Goal: Task Accomplishment & Management: Contribute content

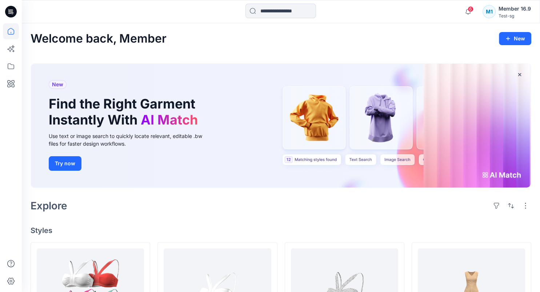
click at [513, 10] on div "Member 16.9" at bounding box center [515, 8] width 32 height 9
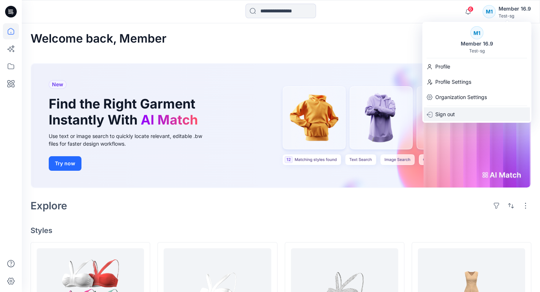
click at [463, 114] on div "Sign out" at bounding box center [477, 114] width 106 height 14
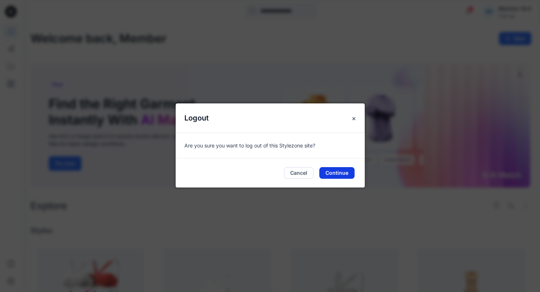
click at [337, 174] on button "Continue" at bounding box center [336, 173] width 35 height 12
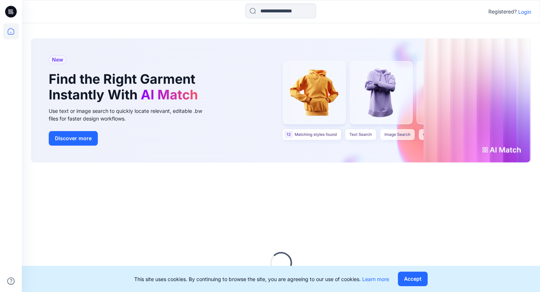
click at [522, 12] on p "Login" at bounding box center [524, 12] width 13 height 8
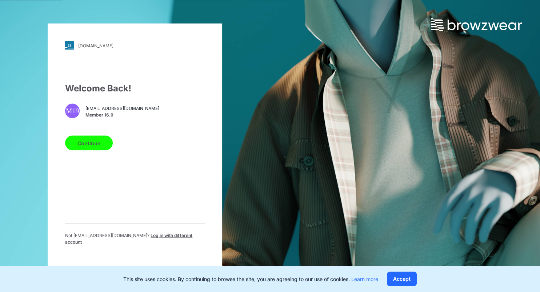
drag, startPoint x: 156, startPoint y: 238, endPoint x: 152, endPoint y: 229, distance: 9.4
click at [156, 237] on span "Log in with different account" at bounding box center [128, 238] width 127 height 12
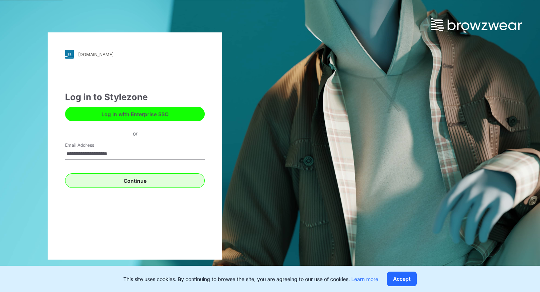
type input "**********"
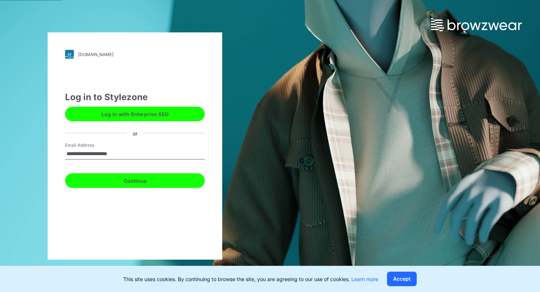
drag, startPoint x: 137, startPoint y: 180, endPoint x: 143, endPoint y: 174, distance: 7.7
click at [138, 180] on button "Continue" at bounding box center [135, 180] width 140 height 15
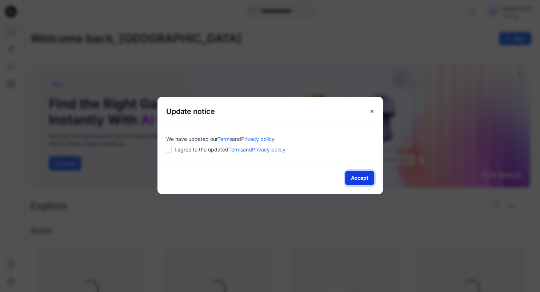
click at [356, 176] on button "Accept" at bounding box center [359, 178] width 29 height 15
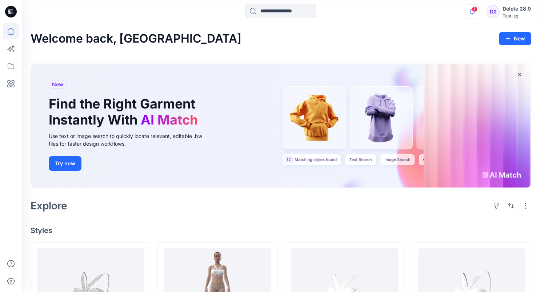
click at [470, 9] on icon "button" at bounding box center [472, 11] width 14 height 15
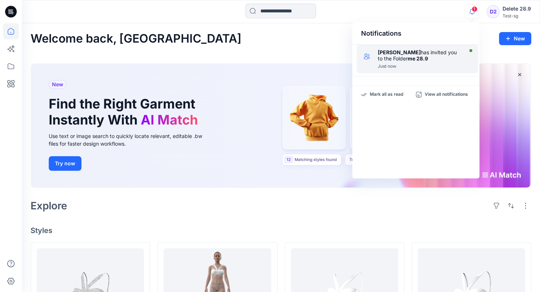
click at [408, 59] on strong "me 28.9" at bounding box center [418, 58] width 20 height 6
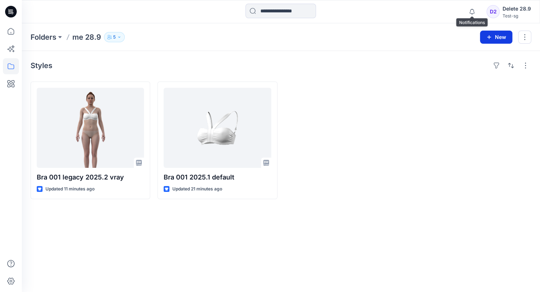
click at [496, 34] on button "New" at bounding box center [496, 37] width 32 height 13
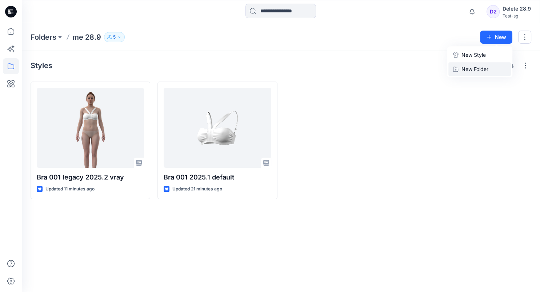
click at [475, 69] on p "New Folder" at bounding box center [475, 69] width 27 height 8
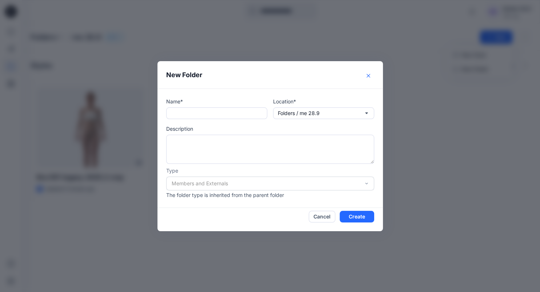
click at [371, 75] on button "Close" at bounding box center [369, 76] width 12 height 12
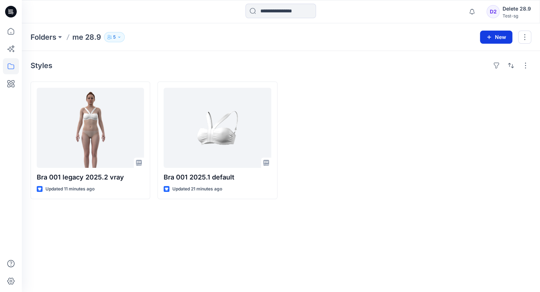
click at [495, 40] on button "New" at bounding box center [496, 37] width 32 height 13
click at [475, 59] on p "New Style" at bounding box center [474, 55] width 24 height 9
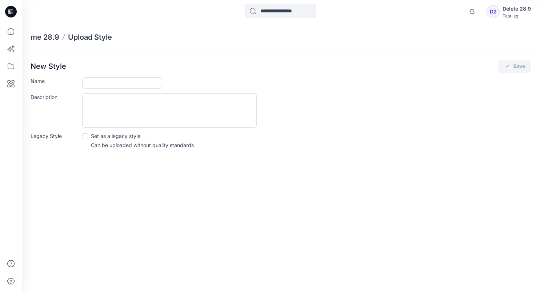
click at [119, 85] on input "Name" at bounding box center [122, 83] width 80 height 12
type input "**********"
click at [95, 112] on textarea "Description" at bounding box center [169, 110] width 175 height 35
type textarea "****"
drag, startPoint x: 87, startPoint y: 136, endPoint x: 99, endPoint y: 135, distance: 12.8
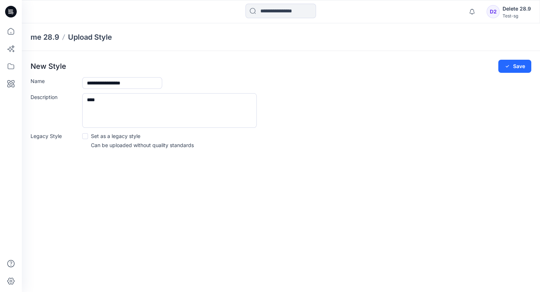
click at [87, 136] on span at bounding box center [85, 136] width 6 height 6
click at [506, 68] on icon "submit" at bounding box center [508, 66] width 6 height 6
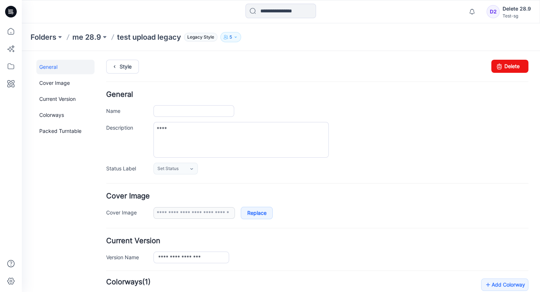
type input "**********"
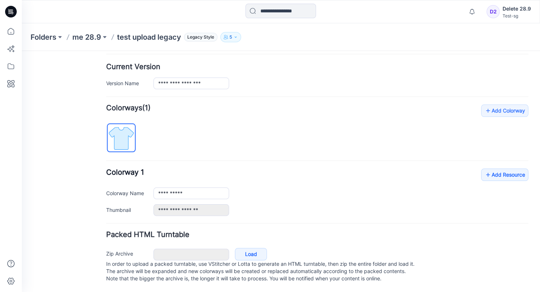
scroll to position [180, 0]
drag, startPoint x: 511, startPoint y: 102, endPoint x: 438, endPoint y: 117, distance: 75.0
click at [511, 104] on link "Add Colorway" at bounding box center [504, 110] width 47 height 12
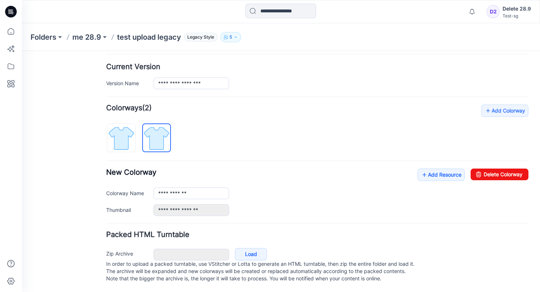
drag, startPoint x: 382, startPoint y: 205, endPoint x: 465, endPoint y: 176, distance: 87.7
click at [383, 205] on div "**********" at bounding box center [341, 210] width 375 height 12
click at [499, 161] on div "**********" at bounding box center [317, 159] width 422 height 111
click at [485, 168] on link "Delete Colorway" at bounding box center [500, 174] width 58 height 12
type input "**********"
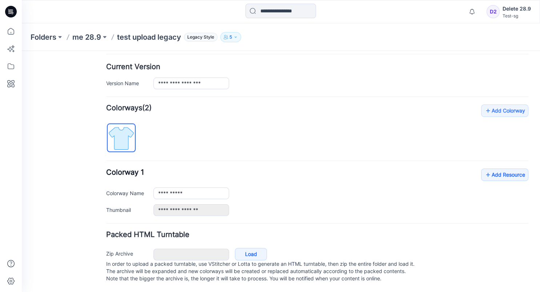
click at [254, 260] on p "In order to upload a packed turntable, use VStitcher or Lotta to generate an HT…" at bounding box center [317, 271] width 422 height 22
click at [256, 248] on link "Load" at bounding box center [251, 254] width 32 height 12
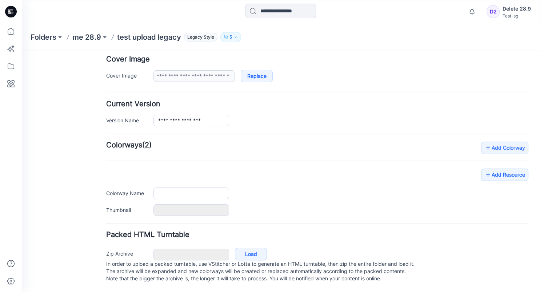
type input "**********"
type input "****"
type input "**********"
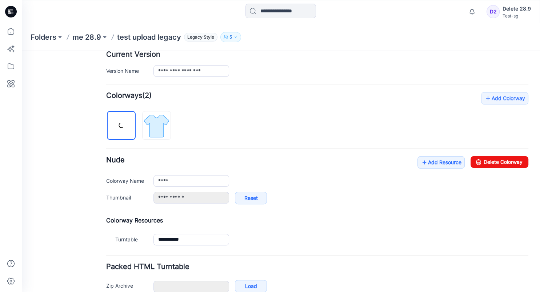
scroll to position [224, 0]
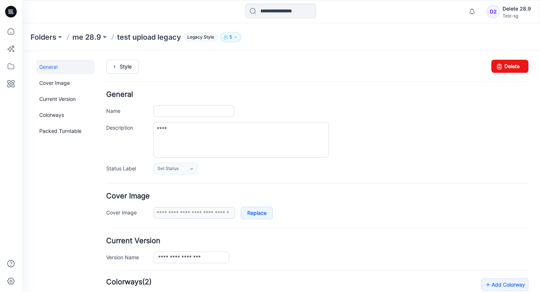
type input "**********"
type input "****"
type input "**********"
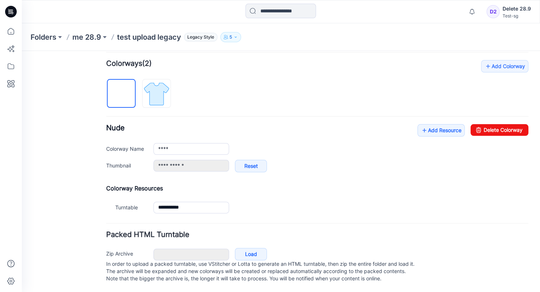
scroll to position [224, 0]
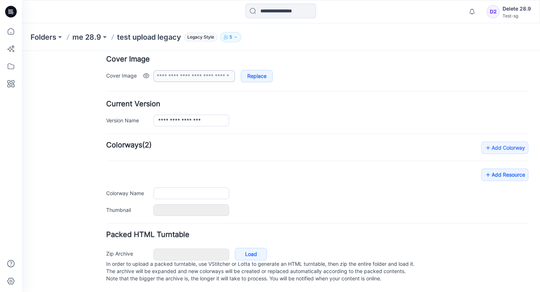
type input "**********"
type input "****"
type input "**********"
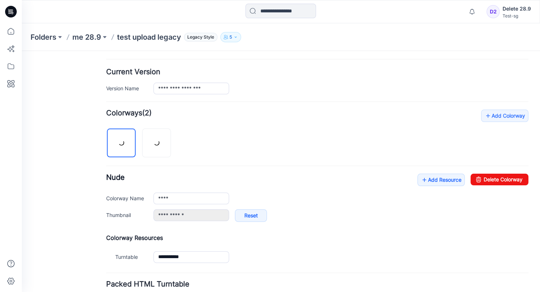
scroll to position [181, 0]
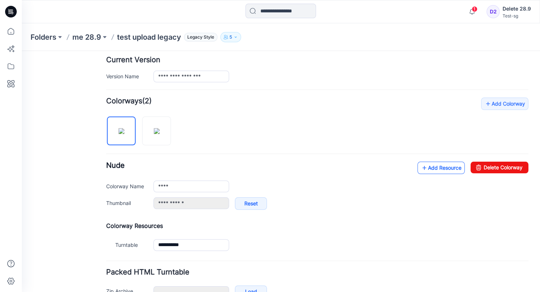
click at [442, 165] on link "Add Resource" at bounding box center [441, 168] width 47 height 12
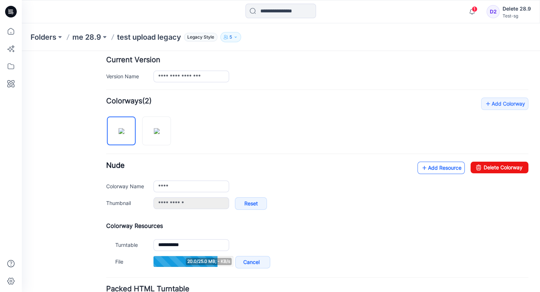
click at [427, 168] on link "Add Resource" at bounding box center [441, 168] width 47 height 12
click at [430, 170] on link "Add Resource" at bounding box center [441, 168] width 47 height 12
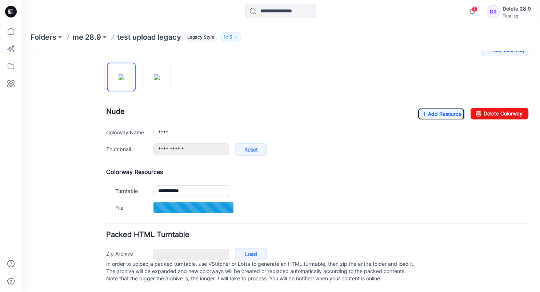
scroll to position [241, 0]
click at [326, 114] on div "**********" at bounding box center [317, 135] width 422 height 55
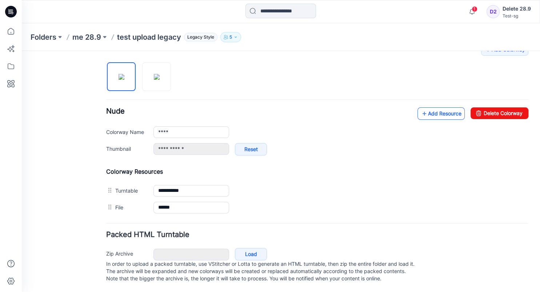
click at [421, 108] on icon at bounding box center [424, 114] width 7 height 12
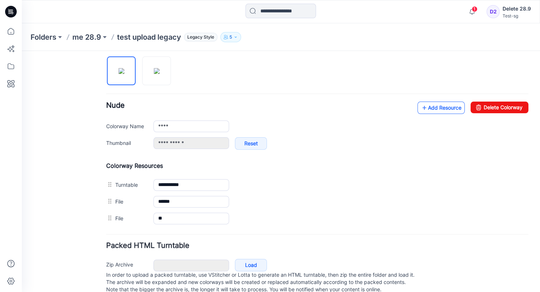
click at [426, 106] on link "Add Resource" at bounding box center [441, 107] width 47 height 12
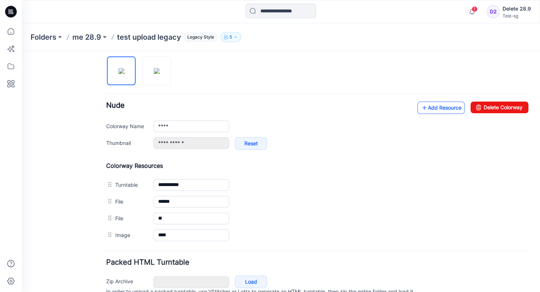
click at [446, 110] on link "Add Resource" at bounding box center [441, 107] width 47 height 12
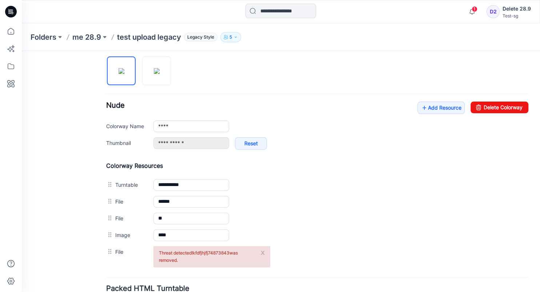
click at [264, 251] on button "x" at bounding box center [263, 251] width 4 height 7
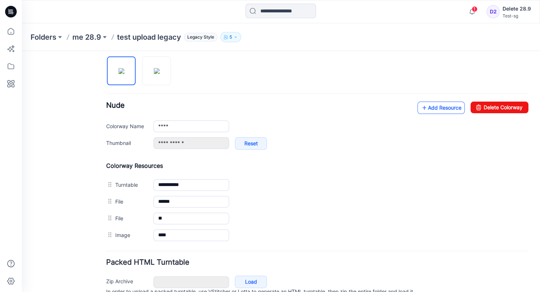
click at [421, 107] on icon at bounding box center [424, 108] width 7 height 12
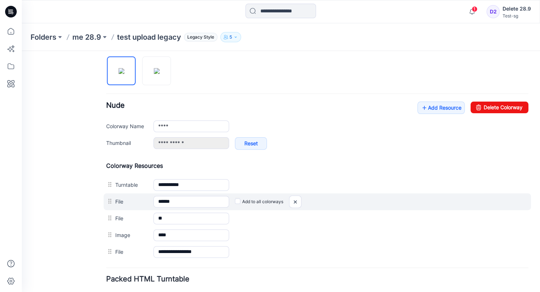
click at [241, 200] on label "Add to all colorways" at bounding box center [259, 202] width 48 height 12
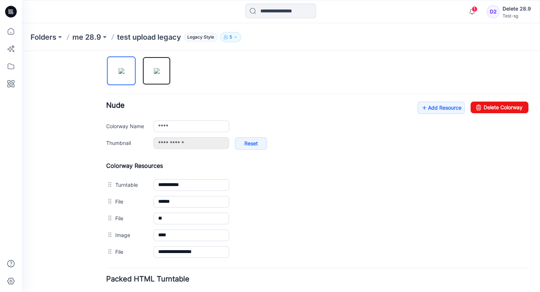
drag, startPoint x: 156, startPoint y: 68, endPoint x: 167, endPoint y: 84, distance: 19.0
click at [157, 68] on img at bounding box center [157, 71] width 6 height 6
click at [124, 74] on img at bounding box center [122, 71] width 6 height 6
type input "****"
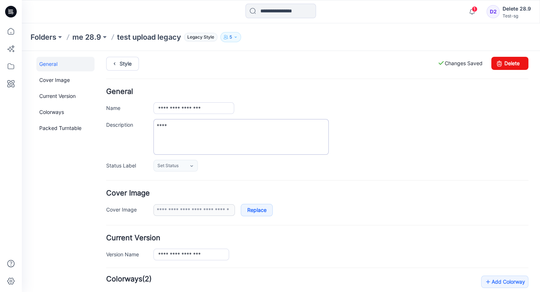
scroll to position [0, 0]
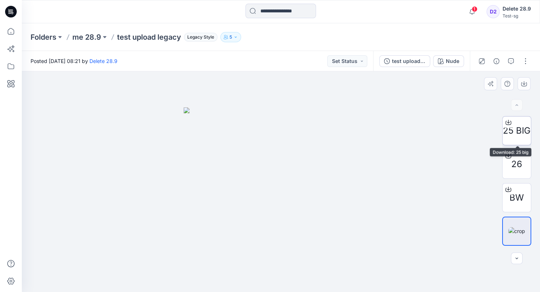
click at [509, 122] on icon at bounding box center [508, 121] width 3 height 4
click at [307, 39] on div "Folders me 28.9 test upload legacy Legacy Style 5" at bounding box center [253, 37] width 444 height 10
click at [507, 155] on icon at bounding box center [509, 156] width 6 height 6
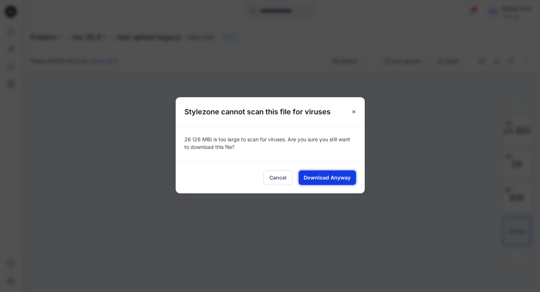
click at [349, 177] on span "Download Anyway" at bounding box center [327, 178] width 47 height 8
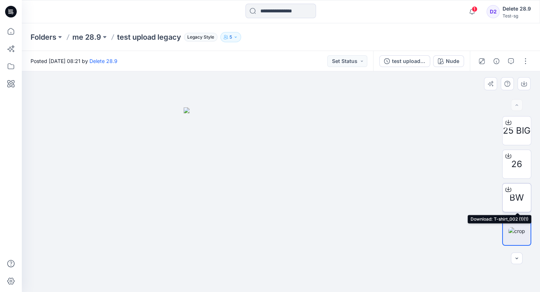
click at [510, 190] on icon at bounding box center [509, 189] width 6 height 6
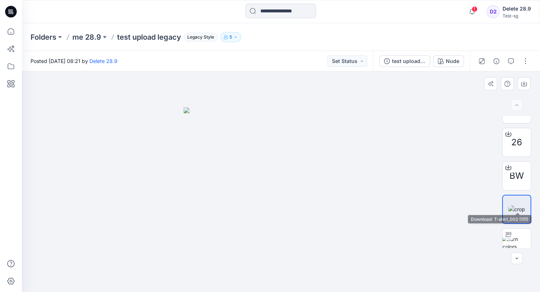
scroll to position [32, 0]
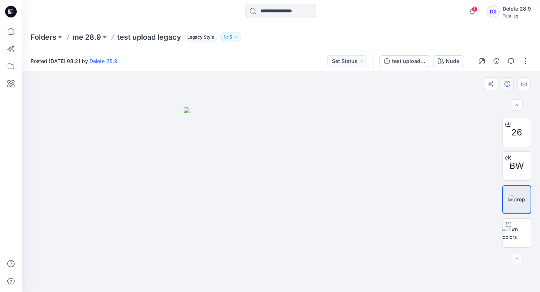
drag, startPoint x: 527, startPoint y: 84, endPoint x: 501, endPoint y: 83, distance: 26.2
click at [527, 84] on button "button" at bounding box center [524, 83] width 13 height 13
click at [286, 39] on div "Folders me 28.9 test upload legacy Legacy Style 5" at bounding box center [253, 37] width 444 height 10
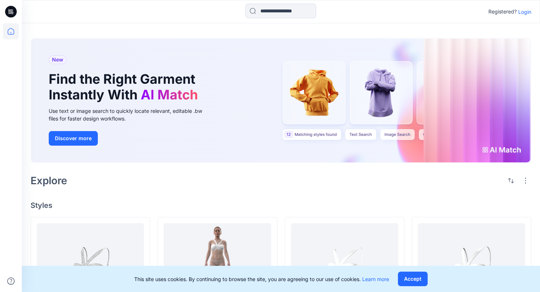
click at [530, 10] on p "Login" at bounding box center [524, 12] width 13 height 8
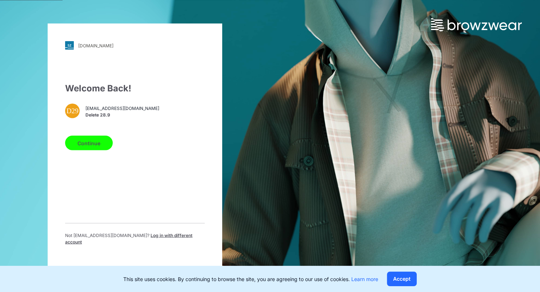
click at [92, 149] on button "Continue" at bounding box center [89, 143] width 48 height 15
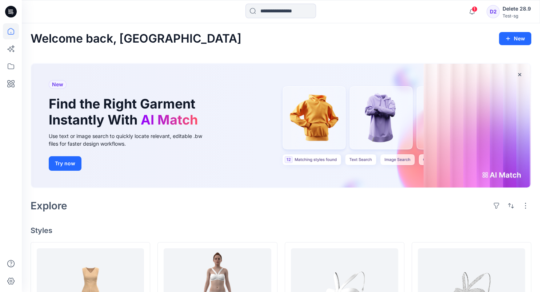
drag, startPoint x: 514, startPoint y: 42, endPoint x: 499, endPoint y: 49, distance: 16.1
click at [514, 41] on button "New" at bounding box center [515, 38] width 32 height 13
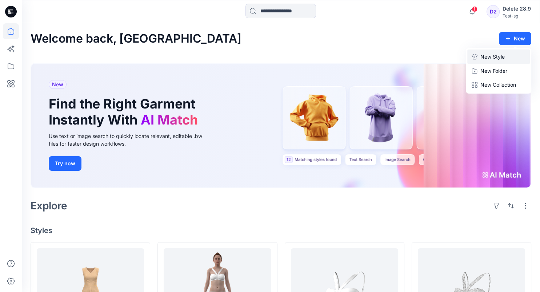
click at [483, 56] on p "New Style" at bounding box center [493, 56] width 24 height 9
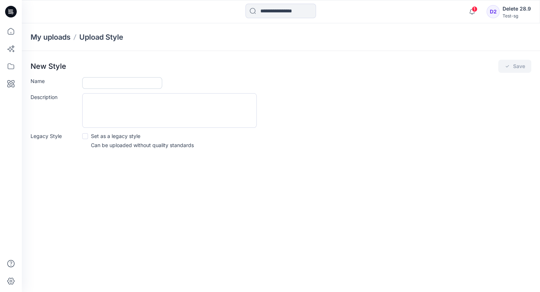
click at [123, 81] on input "Name" at bounding box center [122, 83] width 80 height 12
type input "******"
click at [108, 140] on div "Set as a legacy style Can be uploaded without quality standards" at bounding box center [138, 140] width 112 height 17
click at [88, 136] on span at bounding box center [85, 136] width 6 height 6
drag, startPoint x: 519, startPoint y: 60, endPoint x: 516, endPoint y: 68, distance: 8.2
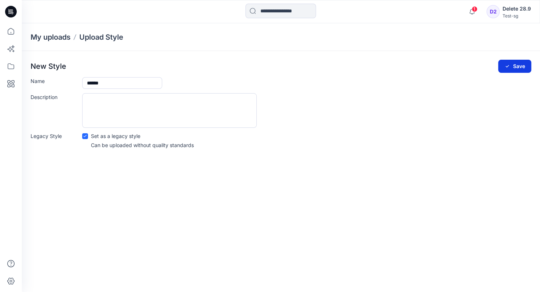
click at [519, 62] on button "Save" at bounding box center [514, 66] width 33 height 13
click at [518, 67] on button "Save" at bounding box center [514, 66] width 33 height 13
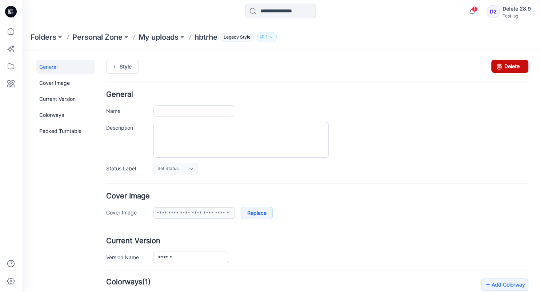
click at [518, 64] on link "Delete" at bounding box center [509, 66] width 37 height 13
type input "******"
type input "**********"
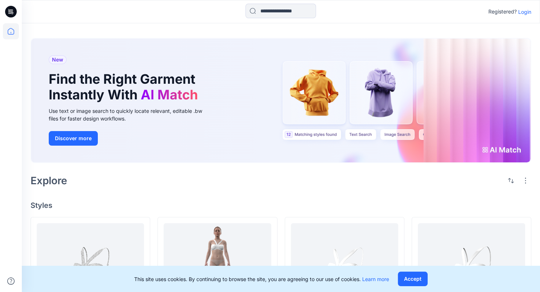
click at [524, 11] on p "Login" at bounding box center [524, 12] width 13 height 8
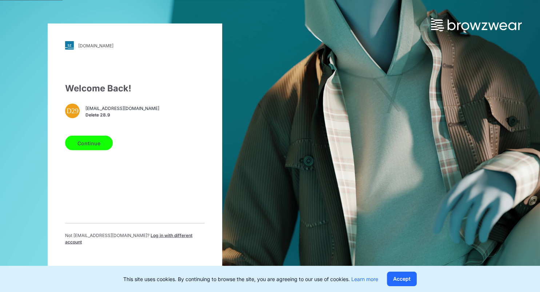
click at [170, 238] on span "Log in with different account" at bounding box center [128, 238] width 127 height 12
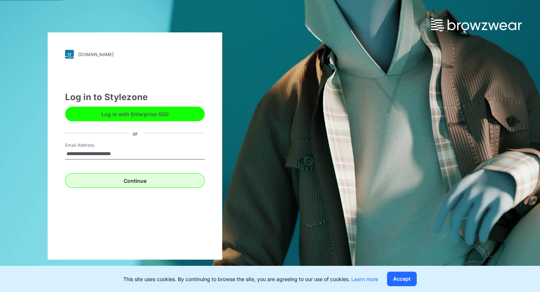
type input "**********"
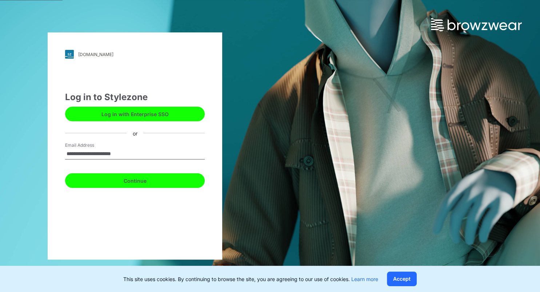
click at [127, 177] on button "Continue" at bounding box center [135, 180] width 140 height 15
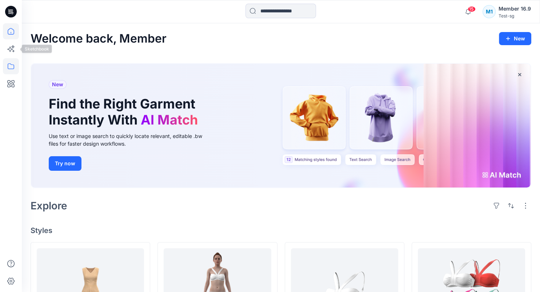
click at [11, 64] on icon at bounding box center [11, 66] width 16 height 16
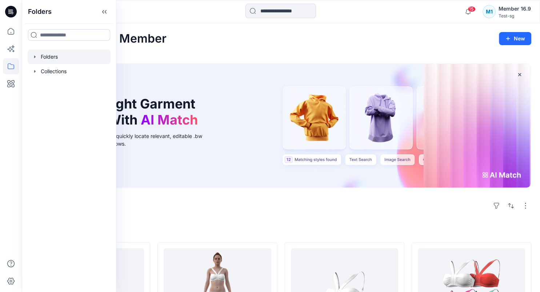
click at [63, 61] on div at bounding box center [69, 56] width 83 height 15
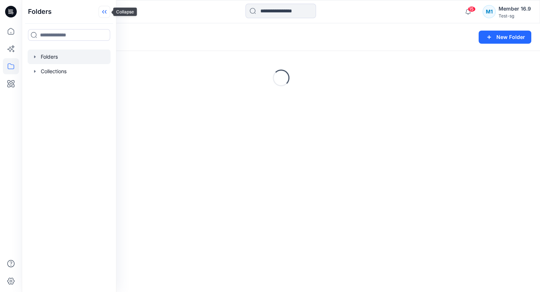
click at [106, 12] on icon at bounding box center [106, 12] width 2 height 4
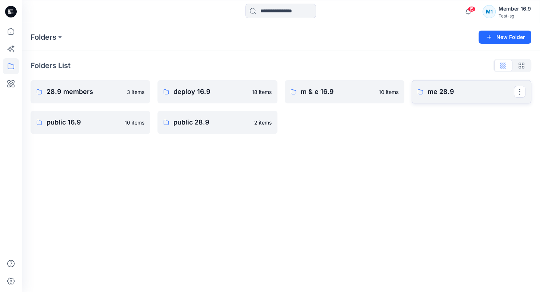
click at [447, 93] on p "me 28.9" at bounding box center [471, 92] width 86 height 10
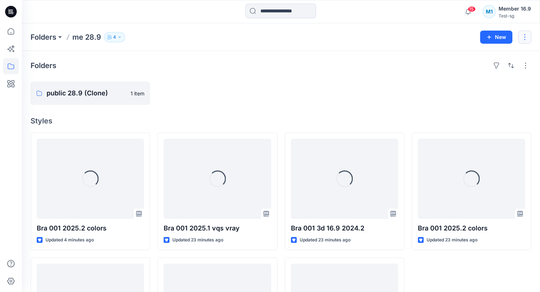
click at [529, 40] on button "button" at bounding box center [524, 37] width 13 height 13
click at [501, 57] on button "Edit" at bounding box center [490, 54] width 79 height 13
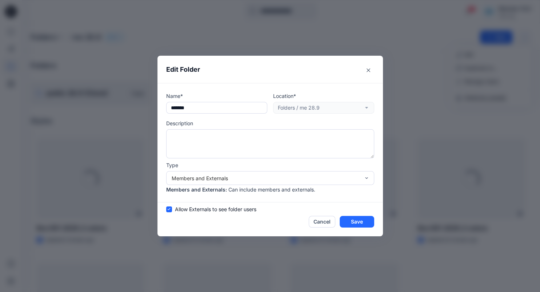
click at [219, 208] on span "Allow Externals to see folder users" at bounding box center [215, 209] width 81 height 8
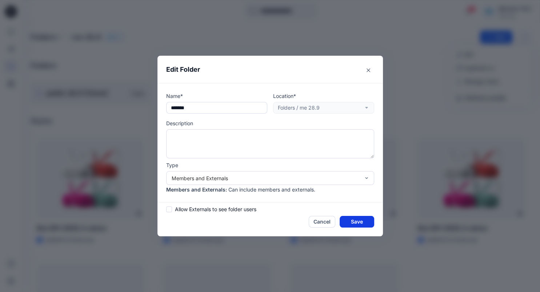
click at [364, 223] on button "Save" at bounding box center [357, 222] width 35 height 12
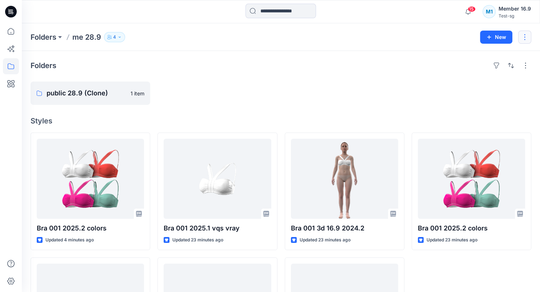
click at [521, 40] on button "button" at bounding box center [524, 37] width 13 height 13
click at [499, 57] on button "Edit" at bounding box center [490, 54] width 79 height 13
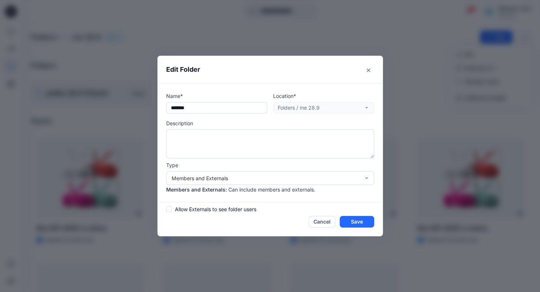
click at [224, 211] on span "Allow Externals to see folder users" at bounding box center [215, 209] width 81 height 8
click at [354, 218] on button "Save" at bounding box center [357, 222] width 35 height 12
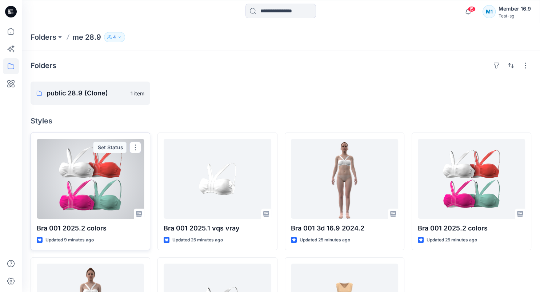
click at [105, 184] on div at bounding box center [90, 179] width 107 height 80
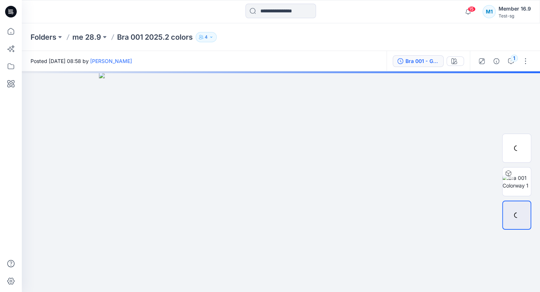
click at [428, 61] on div "Bra 001 - Generated Colorways" at bounding box center [422, 61] width 33 height 8
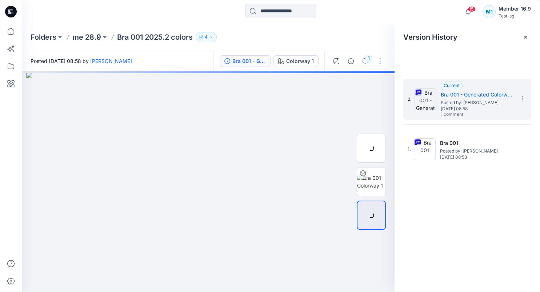
click at [210, 36] on icon "button" at bounding box center [211, 37] width 4 height 4
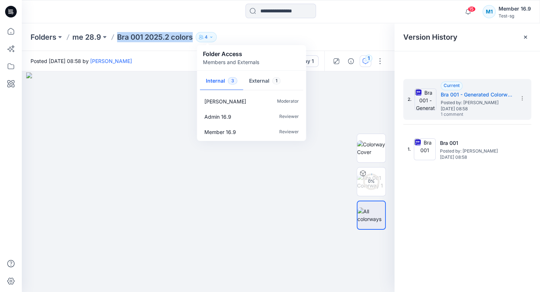
drag, startPoint x: 305, startPoint y: 31, endPoint x: 368, endPoint y: 57, distance: 69.1
click at [305, 30] on div "Folders me 28.9 Bra 001 2025.2 colors 4 Folder Access Members and Externals Int…" at bounding box center [281, 37] width 518 height 28
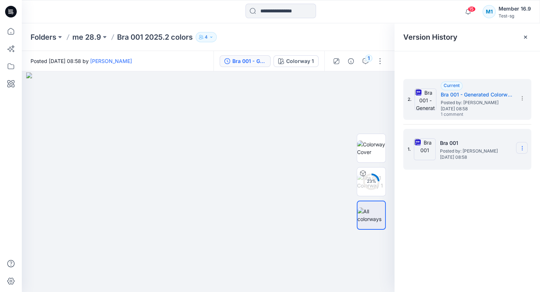
click at [525, 147] on icon at bounding box center [522, 148] width 6 height 6
click at [500, 162] on span "Download Source BW File" at bounding box center [485, 162] width 61 height 9
click at [373, 146] on img at bounding box center [371, 147] width 28 height 15
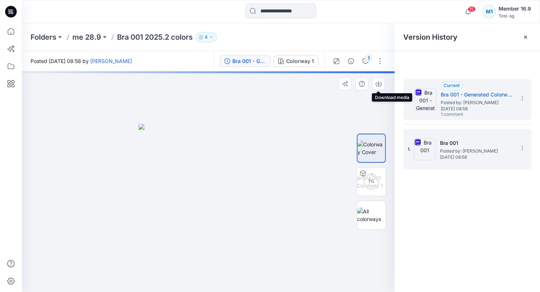
click at [380, 84] on icon "button" at bounding box center [379, 84] width 6 height 6
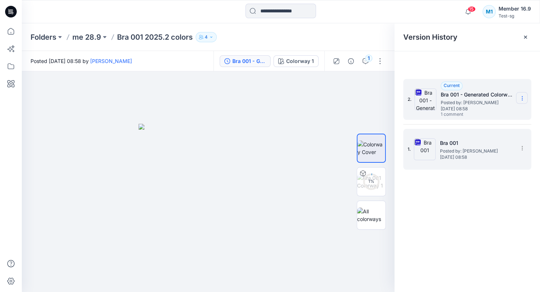
click at [523, 98] on icon at bounding box center [522, 98] width 6 height 6
drag, startPoint x: 510, startPoint y: 117, endPoint x: 402, endPoint y: 87, distance: 112.4
click at [510, 117] on div "Download Source BW File" at bounding box center [483, 112] width 84 height 15
click at [380, 84] on icon "button" at bounding box center [379, 84] width 6 height 6
click at [519, 95] on section at bounding box center [522, 98] width 12 height 12
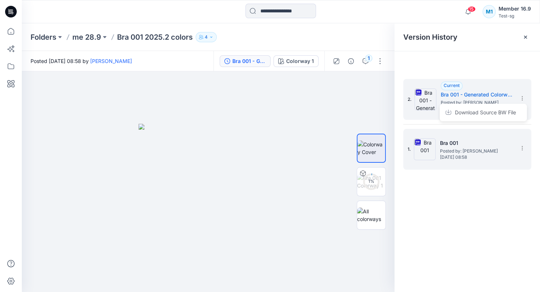
click at [213, 35] on icon "button" at bounding box center [211, 37] width 4 height 4
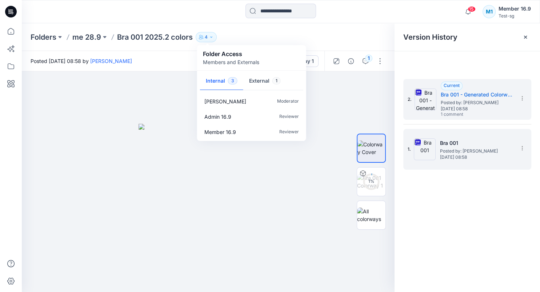
click at [328, 34] on div "Folders me 28.9 Bra 001 2025.2 colors 4 Folder Access Members and Externals Int…" at bounding box center [253, 37] width 444 height 10
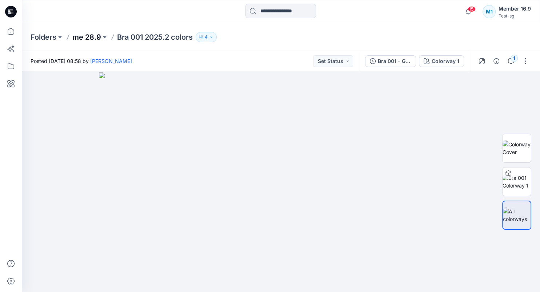
click at [88, 38] on p "me 28.9" at bounding box center [86, 37] width 29 height 10
